Goal: Find specific page/section: Find specific page/section

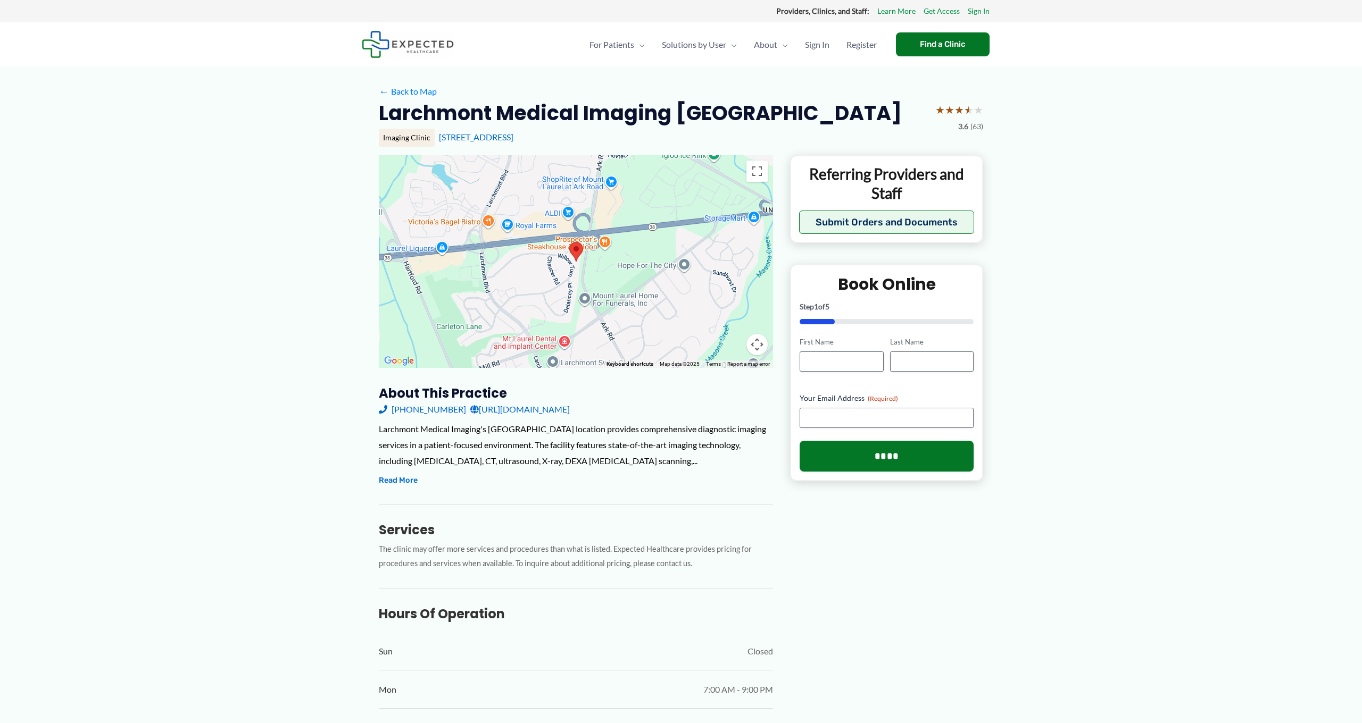
click at [635, 140] on div "[STREET_ADDRESS]" at bounding box center [711, 137] width 544 height 12
drag, startPoint x: 435, startPoint y: 137, endPoint x: 478, endPoint y: 140, distance: 43.2
click at [478, 140] on div "Imaging Clinic [STREET_ADDRESS]" at bounding box center [681, 138] width 604 height 18
copy link "[STREET_ADDRESS]"
click at [491, 104] on h2 "Larchmont Medical Imaging [GEOGRAPHIC_DATA]" at bounding box center [640, 113] width 523 height 26
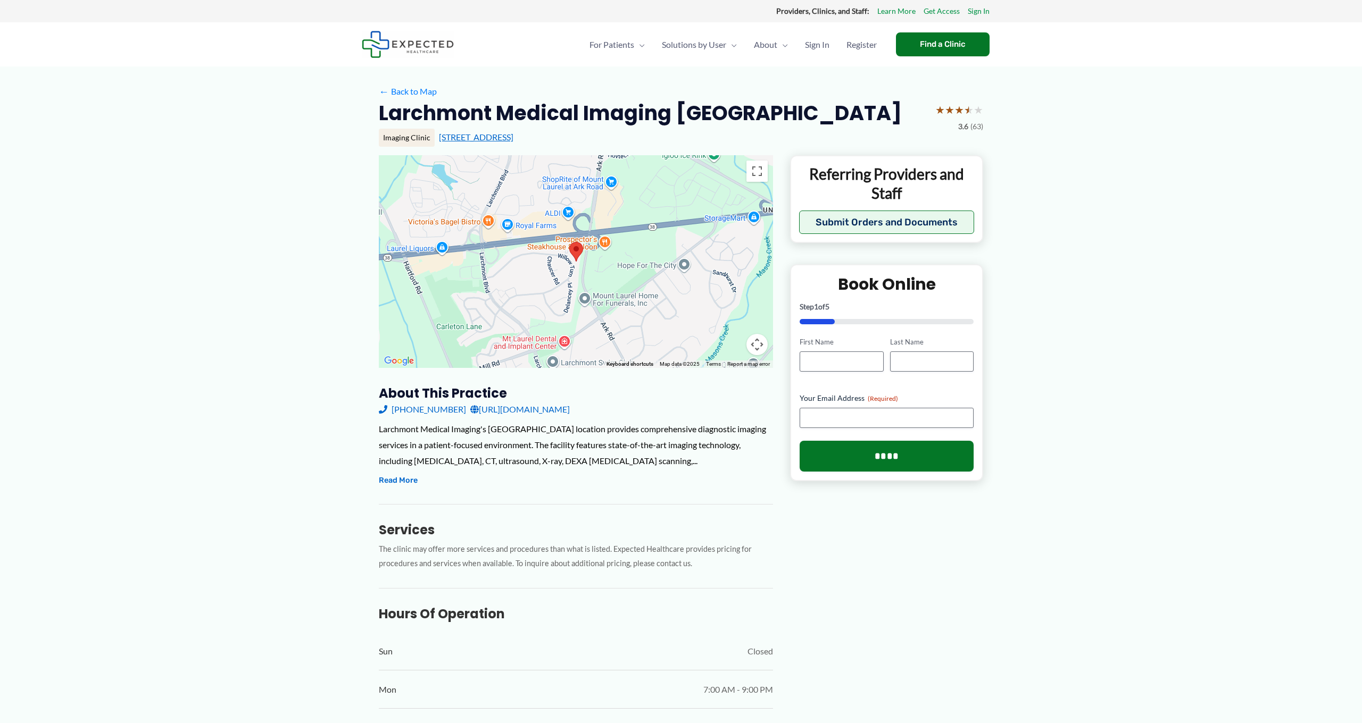
drag, startPoint x: 483, startPoint y: 143, endPoint x: 494, endPoint y: 136, distance: 12.7
click at [494, 136] on div "Imaging Clinic [STREET_ADDRESS]" at bounding box center [681, 138] width 604 height 18
click at [499, 145] on div "Imaging Clinic [STREET_ADDRESS]" at bounding box center [681, 138] width 604 height 18
drag, startPoint x: 481, startPoint y: 137, endPoint x: 503, endPoint y: 138, distance: 21.3
click at [485, 100] on h2 "Larchmont Medical Imaging [GEOGRAPHIC_DATA]" at bounding box center [640, 113] width 523 height 26
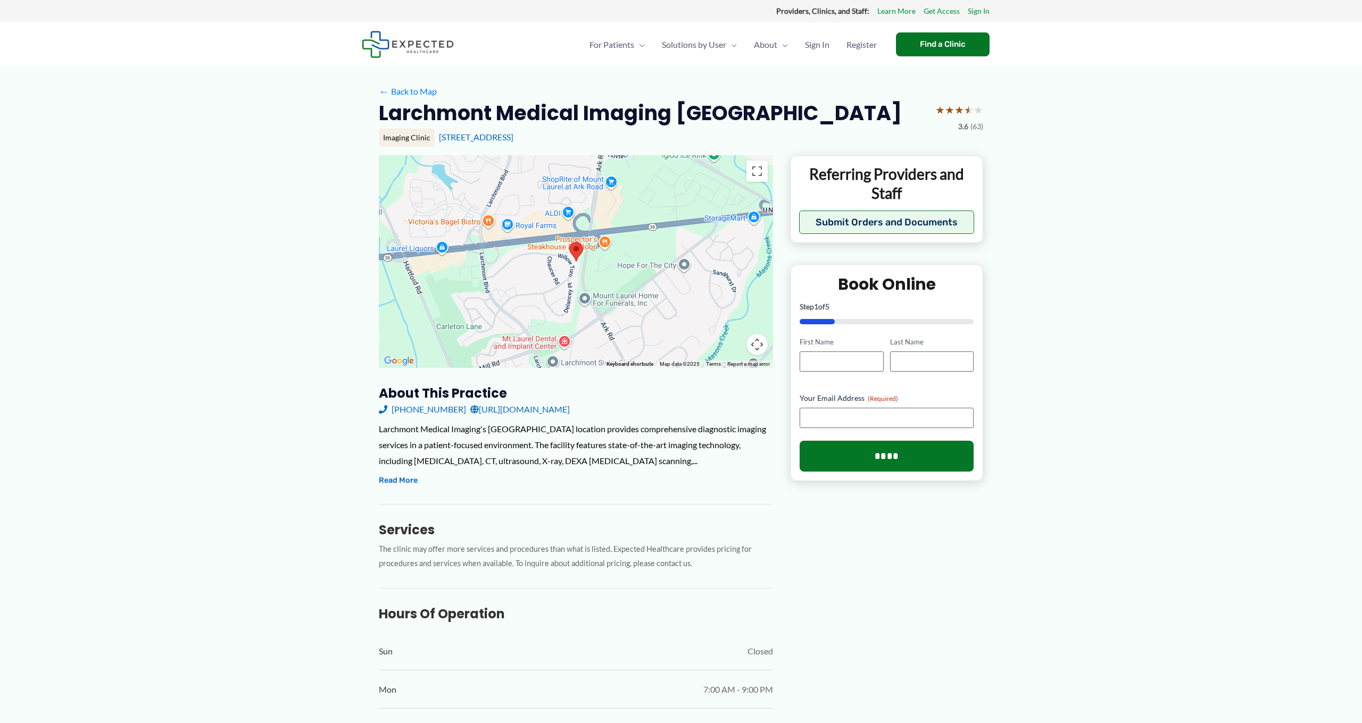
drag, startPoint x: 481, startPoint y: 130, endPoint x: 503, endPoint y: 146, distance: 27.3
click at [493, 143] on div "Imaging Clinic [STREET_ADDRESS]" at bounding box center [681, 138] width 604 height 18
click at [522, 152] on div "Imaging Clinic [STREET_ADDRESS]" at bounding box center [681, 142] width 604 height 27
drag, startPoint x: 600, startPoint y: 139, endPoint x: 438, endPoint y: 139, distance: 161.7
click at [439, 139] on div "[STREET_ADDRESS]" at bounding box center [711, 137] width 544 height 12
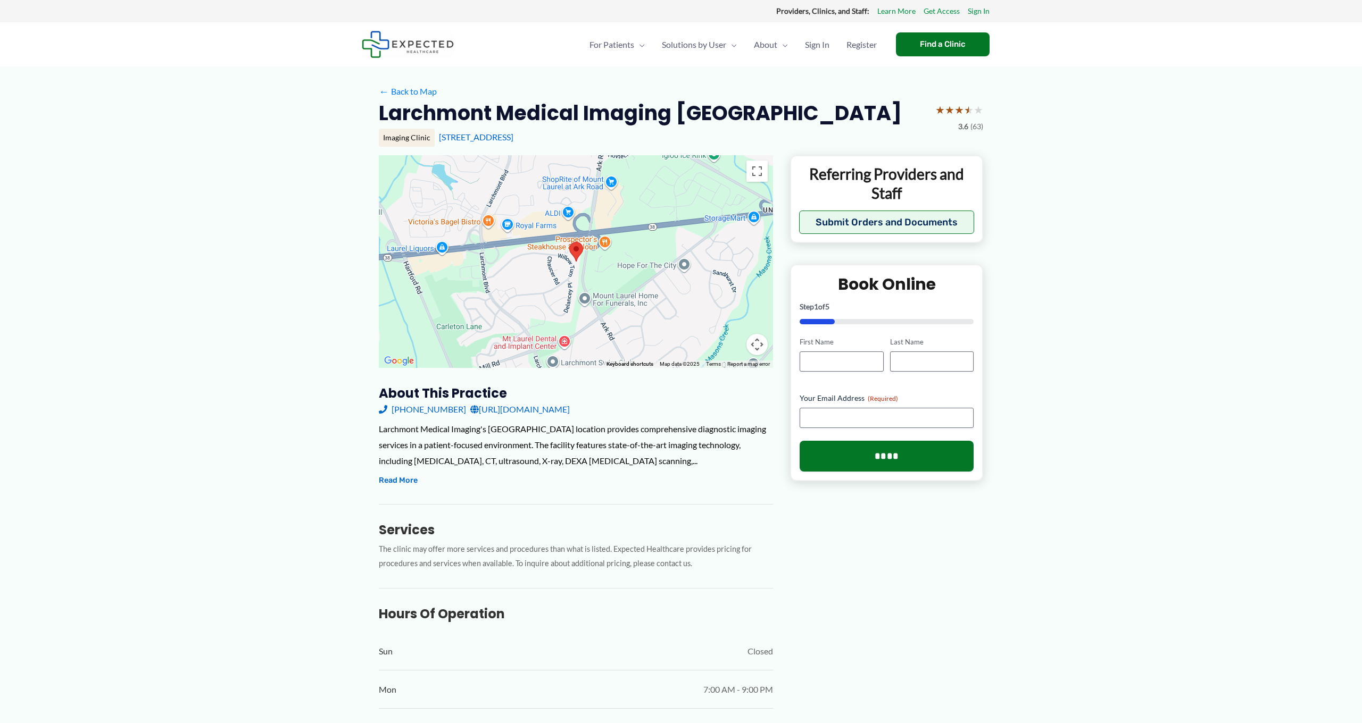
copy link "[STREET_ADDRESS]"
